Goal: Information Seeking & Learning: Learn about a topic

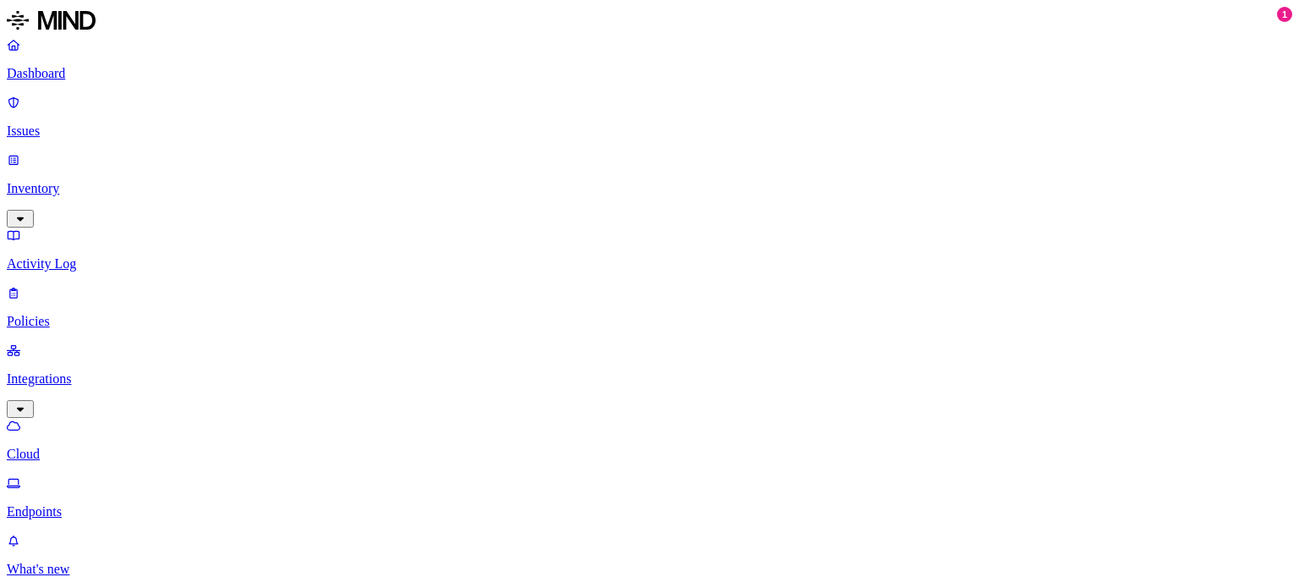
click at [64, 562] on p "What's new" at bounding box center [650, 569] width 1286 height 15
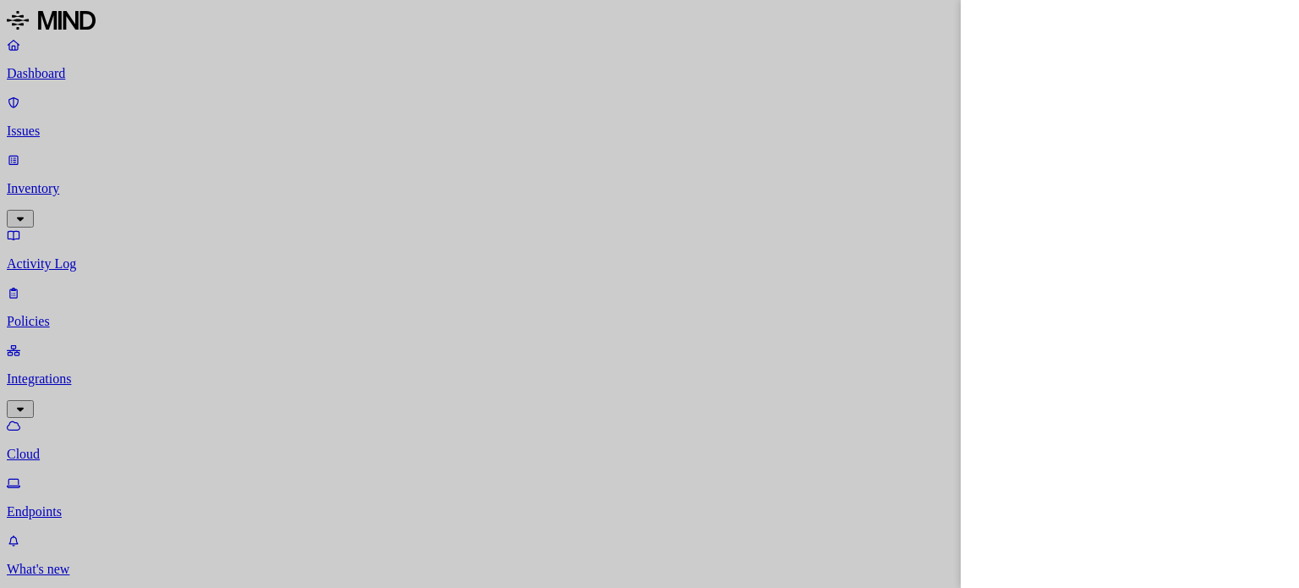
click at [889, 13] on div at bounding box center [649, 294] width 1299 height 588
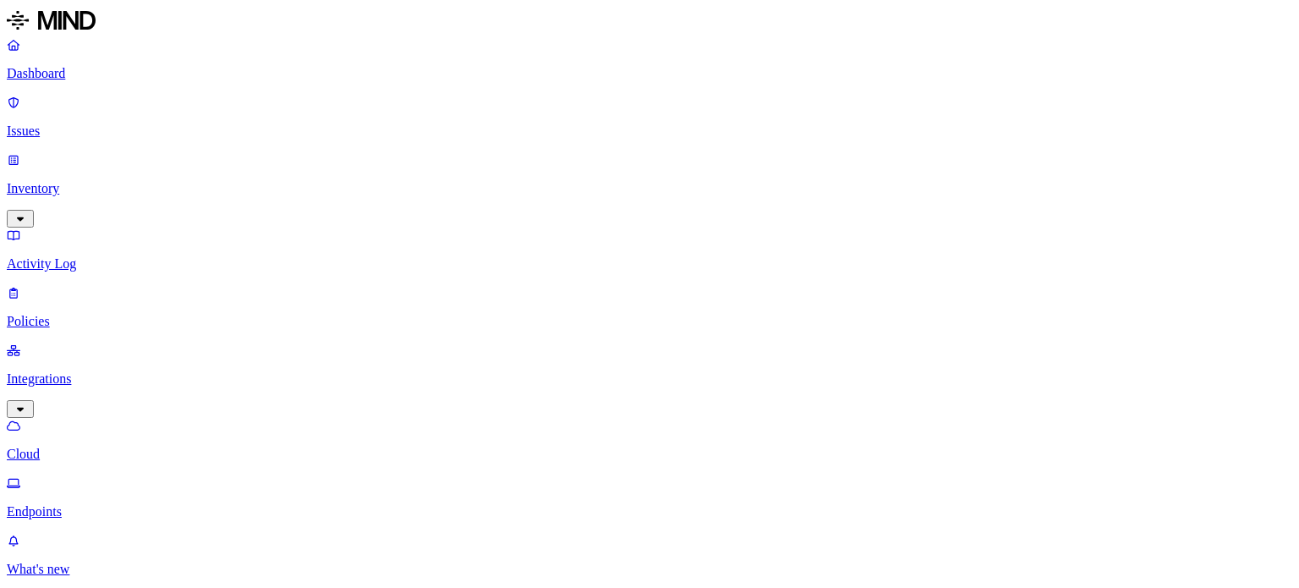
drag, startPoint x: 890, startPoint y: 22, endPoint x: 804, endPoint y: 19, distance: 86.3
drag, startPoint x: 741, startPoint y: 8, endPoint x: 705, endPoint y: 13, distance: 35.9
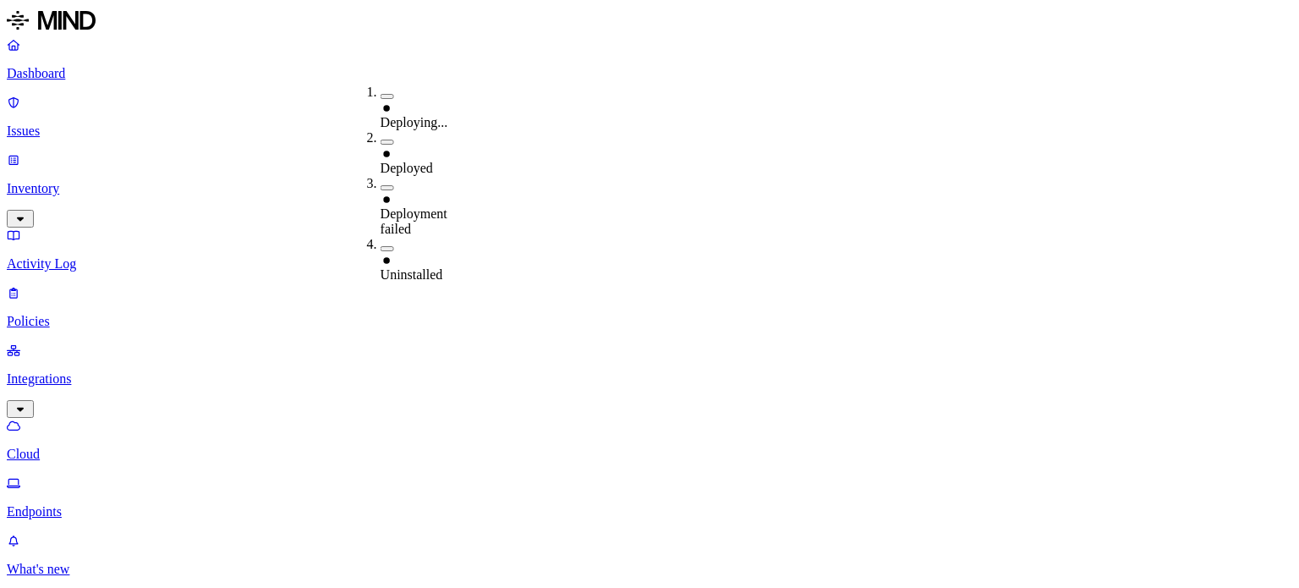
click at [381, 94] on button "button" at bounding box center [388, 96] width 14 height 5
click at [381, 142] on button "button" at bounding box center [388, 144] width 14 height 5
click at [381, 190] on button "button" at bounding box center [388, 192] width 14 height 5
click at [381, 244] on div "Uninstalled" at bounding box center [381, 267] width 0 height 46
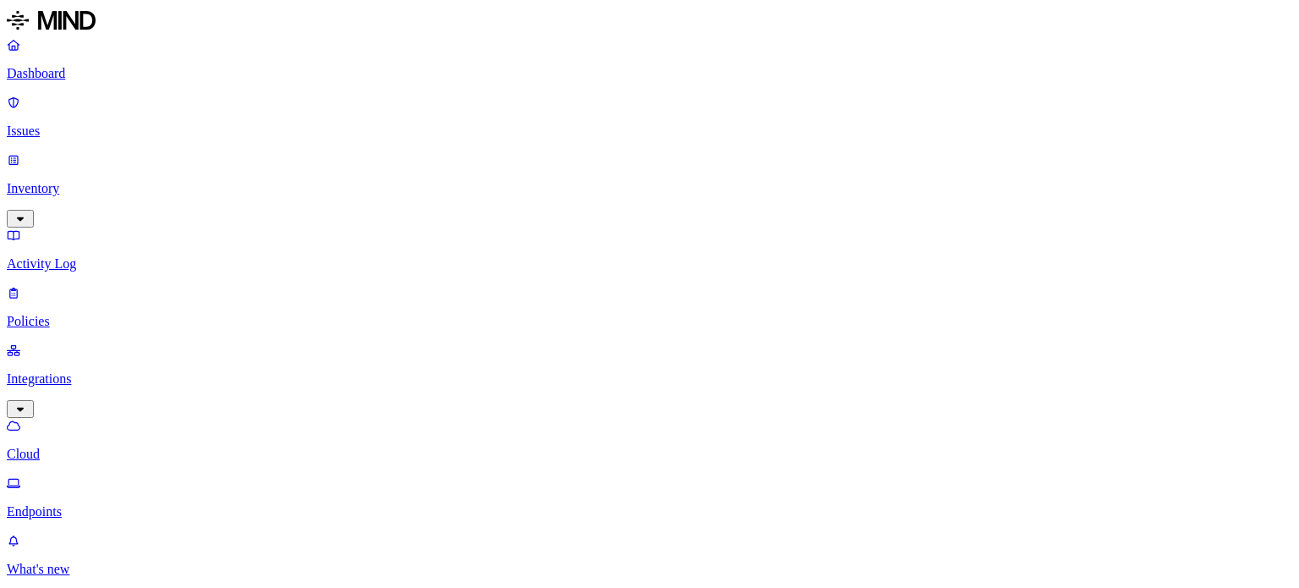
click at [584, 140] on button "button" at bounding box center [591, 142] width 14 height 5
click at [584, 178] on div "Paused" at bounding box center [584, 201] width 0 height 46
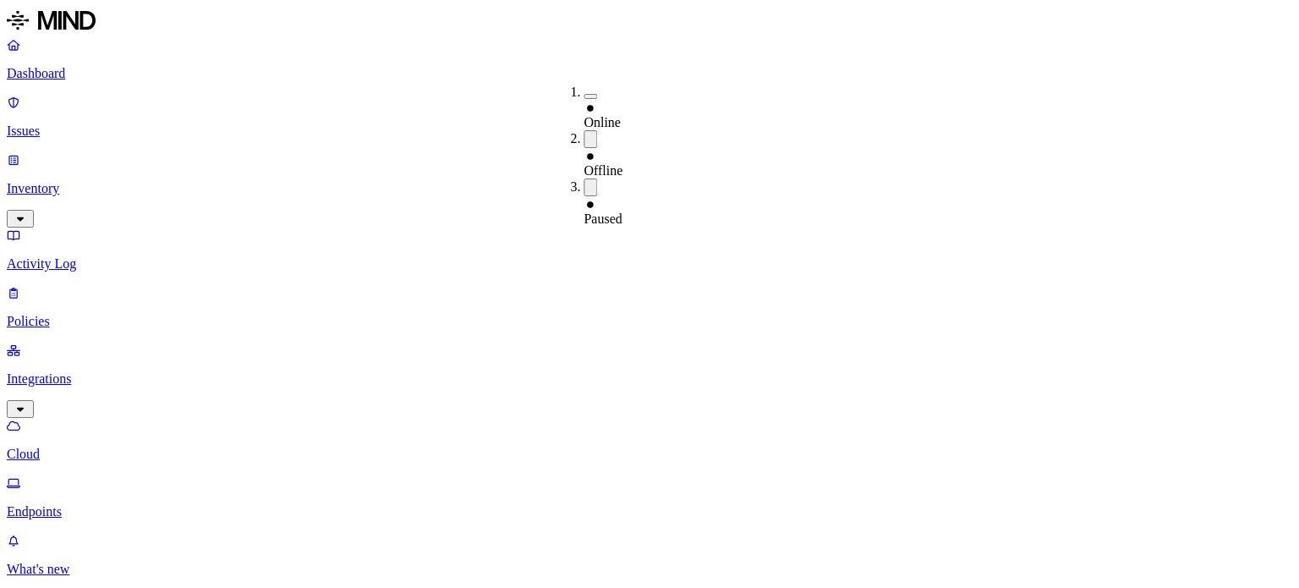
click at [584, 94] on button "button" at bounding box center [591, 96] width 14 height 5
drag, startPoint x: 960, startPoint y: 31, endPoint x: 951, endPoint y: 36, distance: 10.6
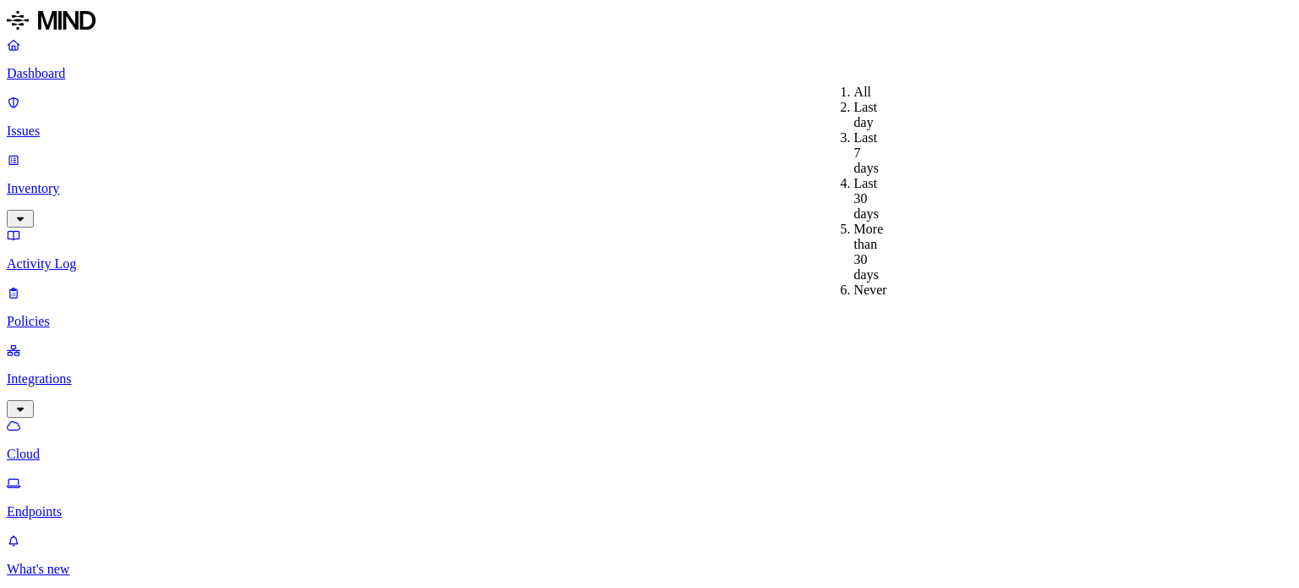
click at [854, 91] on div "All" at bounding box center [854, 92] width 0 height 15
click at [60, 447] on p "Cloud" at bounding box center [650, 454] width 1286 height 15
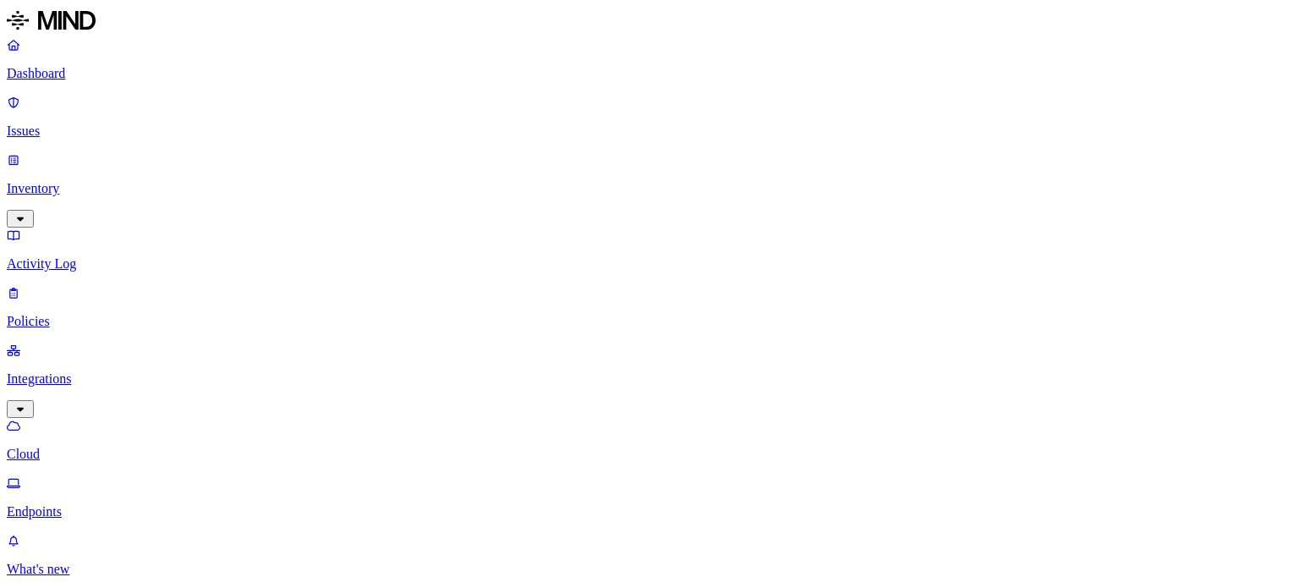
click at [104, 504] on p "Endpoints" at bounding box center [650, 511] width 1286 height 15
click at [102, 181] on p "Inventory" at bounding box center [650, 188] width 1286 height 15
click at [81, 314] on p "Users" at bounding box center [650, 321] width 1286 height 15
click at [49, 124] on p "Issues" at bounding box center [650, 131] width 1286 height 15
click at [82, 74] on p "Dashboard" at bounding box center [650, 73] width 1286 height 15
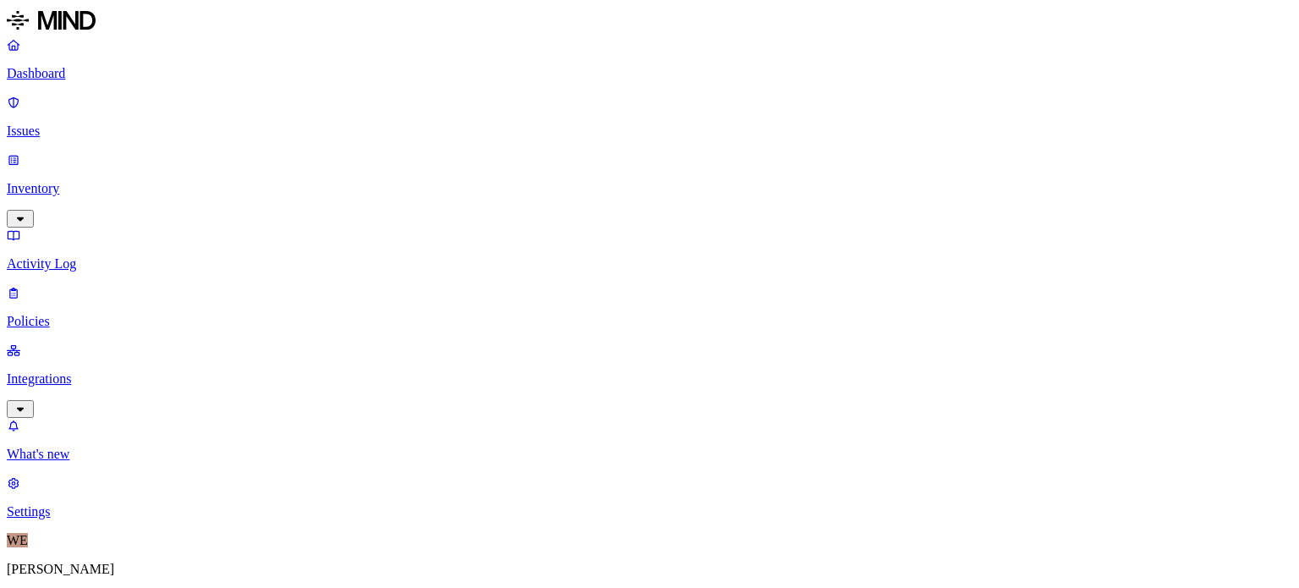
click at [55, 181] on p "Inventory" at bounding box center [650, 188] width 1286 height 15
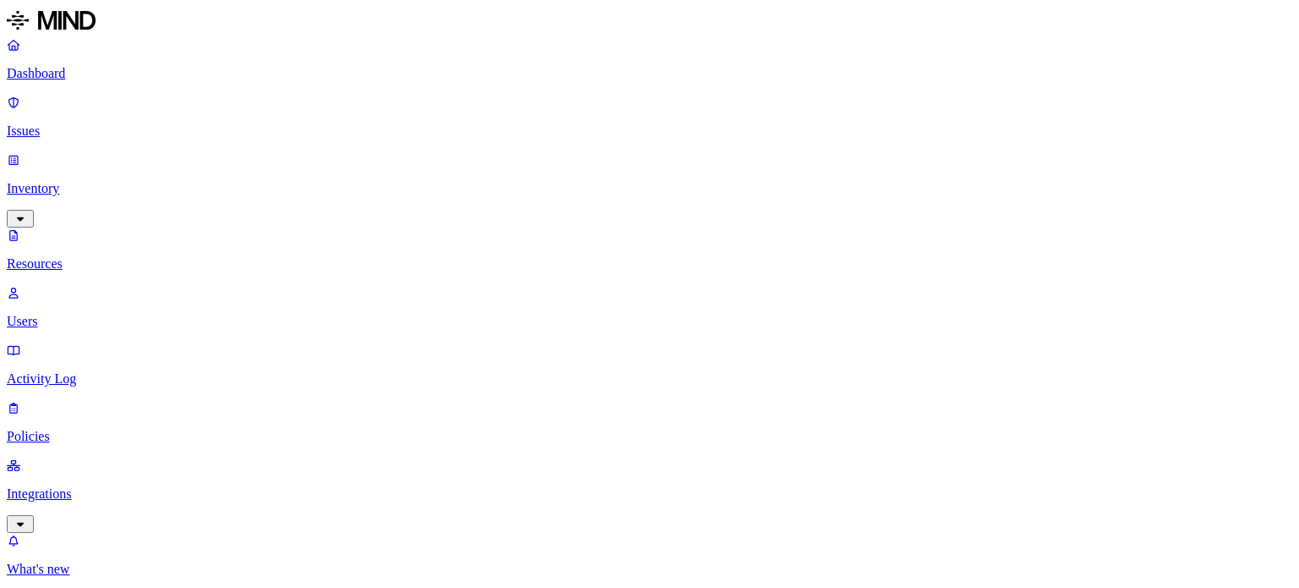
click at [78, 371] on p "Activity Log" at bounding box center [650, 378] width 1286 height 15
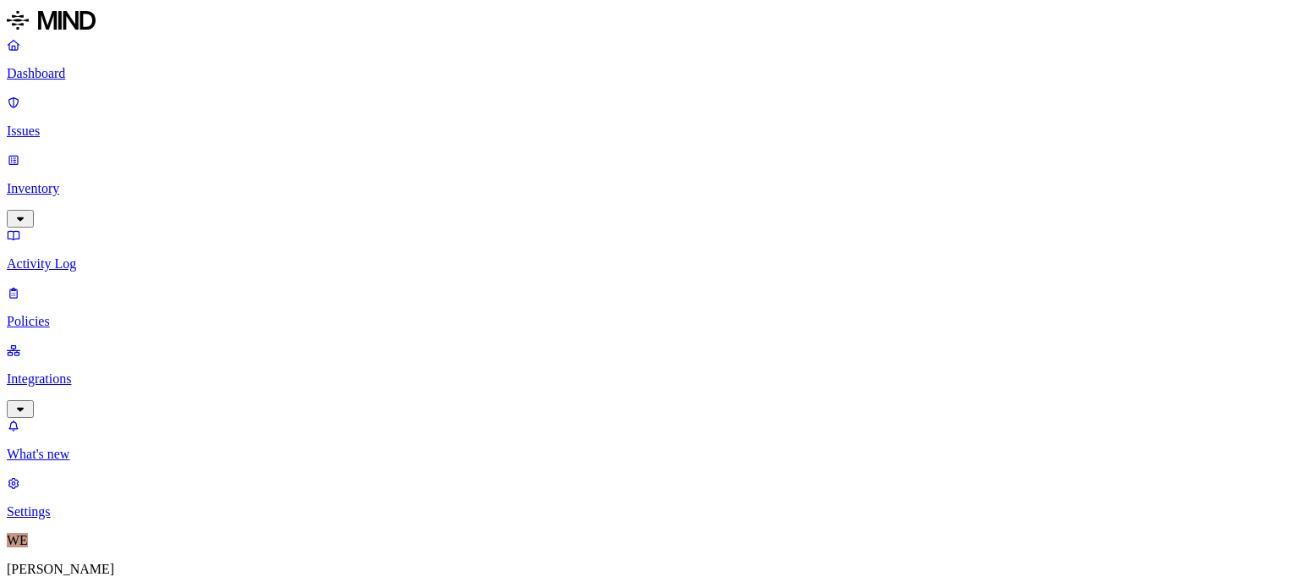
click at [73, 314] on p "Policies" at bounding box center [650, 321] width 1286 height 15
click at [113, 256] on p "Activity Log" at bounding box center [650, 263] width 1286 height 15
click at [100, 181] on p "Inventory" at bounding box center [650, 188] width 1286 height 15
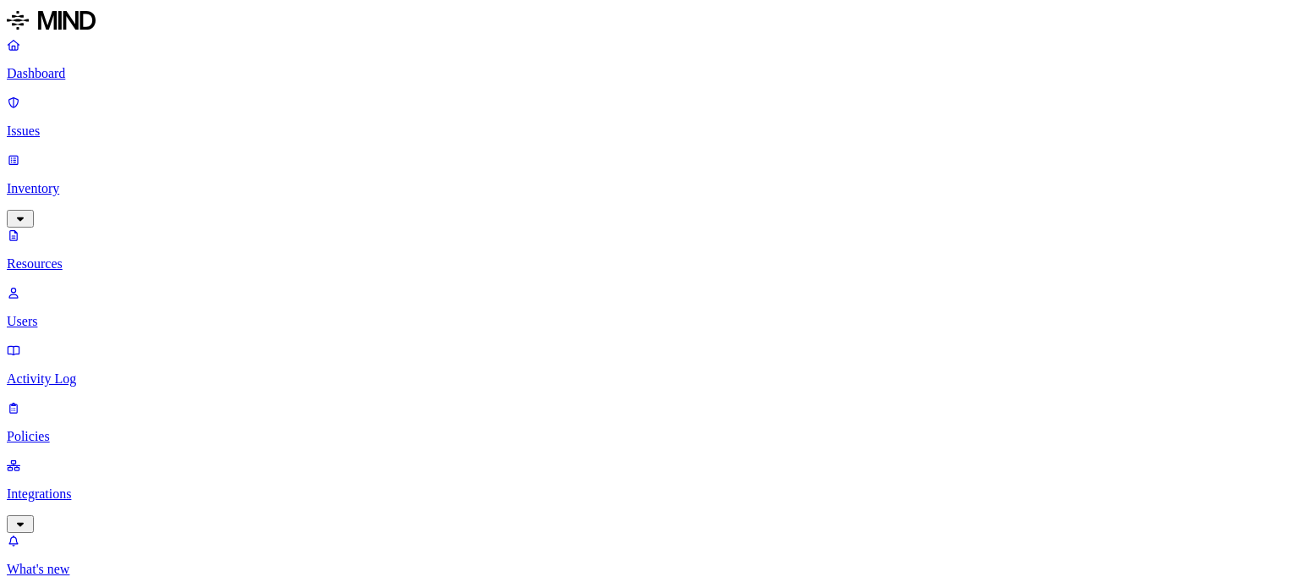
click at [81, 486] on p "Integrations" at bounding box center [650, 493] width 1286 height 15
click at [85, 504] on p "Endpoints" at bounding box center [650, 511] width 1286 height 15
click at [88, 504] on p "Endpoints" at bounding box center [650, 511] width 1286 height 15
click at [80, 447] on p "Cloud" at bounding box center [650, 454] width 1286 height 15
click at [80, 504] on p "Endpoints" at bounding box center [650, 511] width 1286 height 15
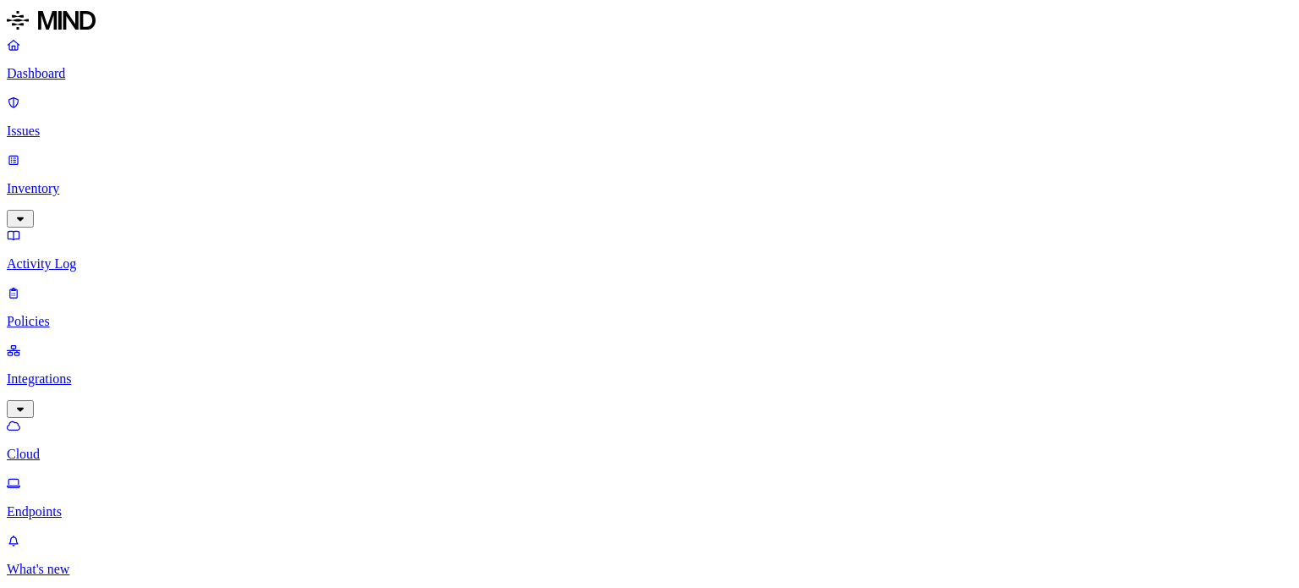
scroll to position [64, 0]
drag, startPoint x: 768, startPoint y: 29, endPoint x: 775, endPoint y: 19, distance: 11.5
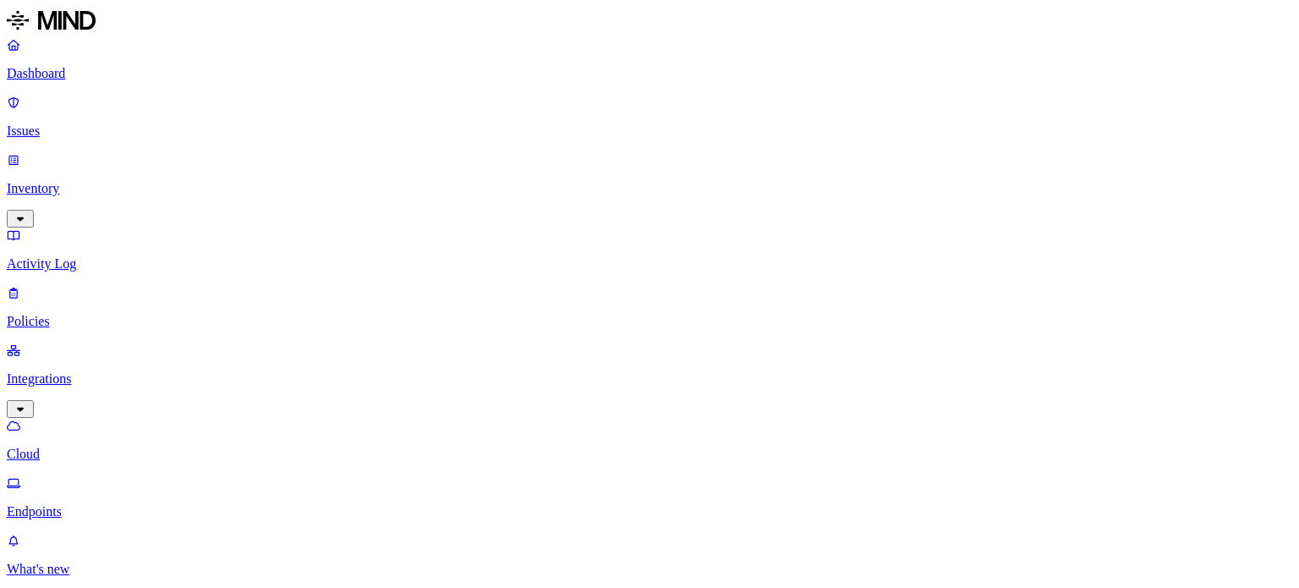
drag, startPoint x: 802, startPoint y: 0, endPoint x: 815, endPoint y: 3, distance: 12.9
